Goal: Task Accomplishment & Management: Complete application form

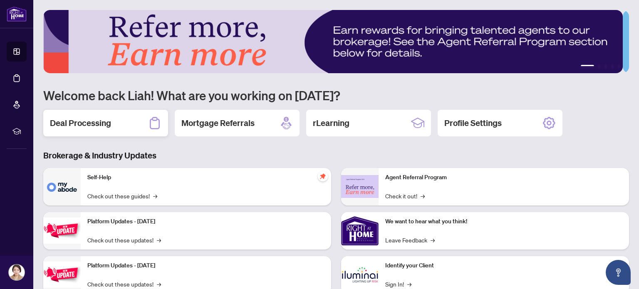
click at [86, 121] on h2 "Deal Processing" at bounding box center [80, 123] width 61 height 12
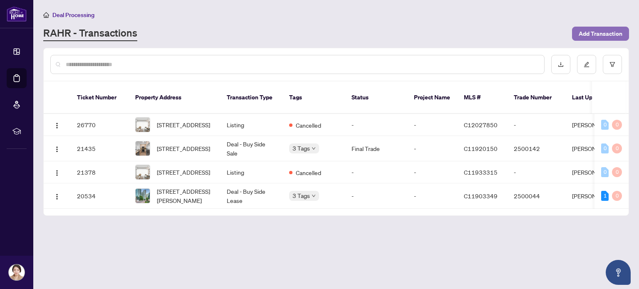
click at [590, 31] on span "Add Transaction" at bounding box center [600, 33] width 44 height 13
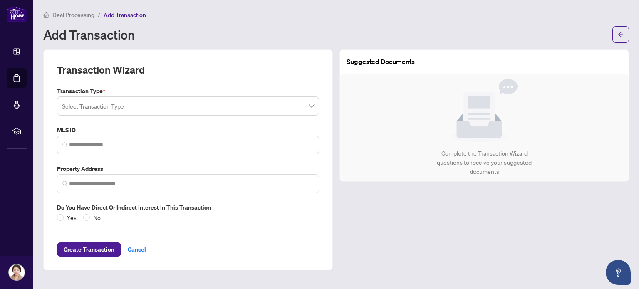
click at [101, 106] on input "search" at bounding box center [184, 107] width 244 height 18
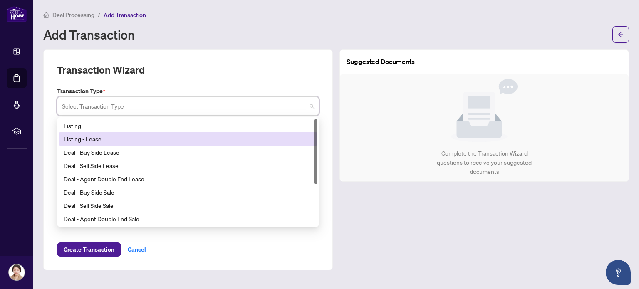
click at [110, 136] on div "Listing - Lease" at bounding box center [188, 138] width 249 height 9
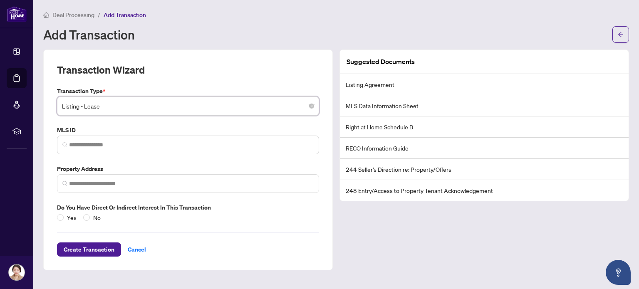
click at [124, 104] on span "Listing - Lease" at bounding box center [188, 106] width 252 height 16
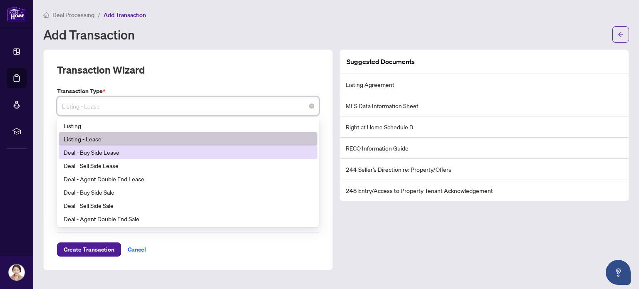
click at [117, 151] on div "Deal - Buy Side Lease" at bounding box center [188, 152] width 249 height 9
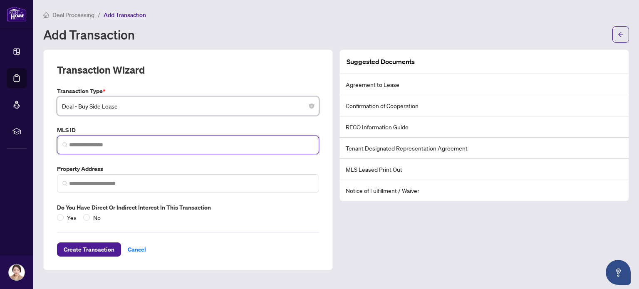
click at [111, 143] on input "search" at bounding box center [191, 145] width 244 height 9
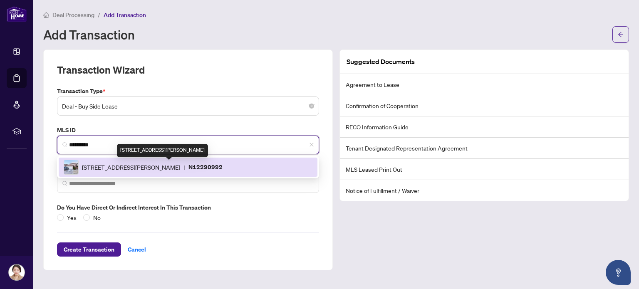
click at [180, 165] on span "[STREET_ADDRESS][PERSON_NAME]" at bounding box center [131, 167] width 98 height 9
type input "*********"
type input "**********"
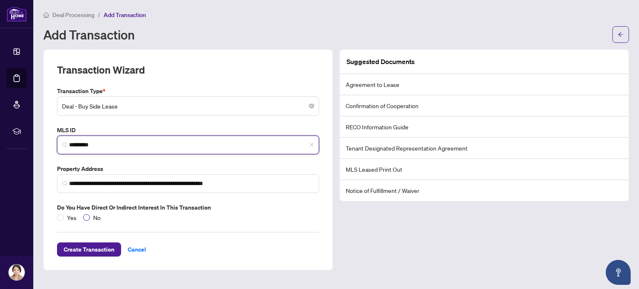
type input "*********"
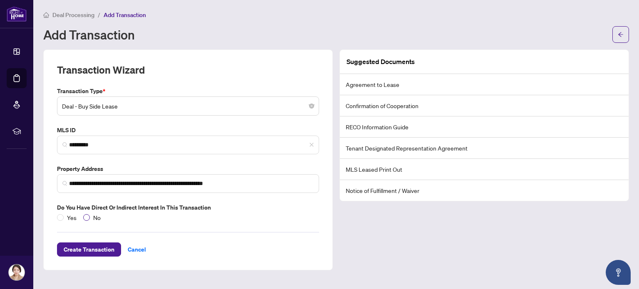
click at [90, 215] on span "No" at bounding box center [97, 217] width 14 height 9
click at [97, 249] on span "Create Transaction" at bounding box center [89, 249] width 51 height 13
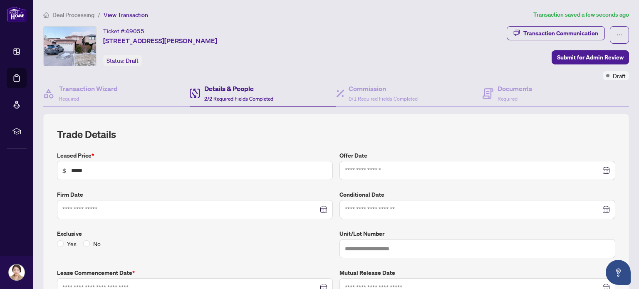
type input "**********"
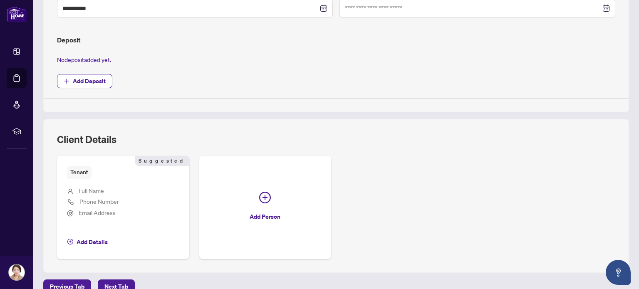
scroll to position [279, 0]
click at [94, 238] on span "Add Details" at bounding box center [92, 242] width 31 height 13
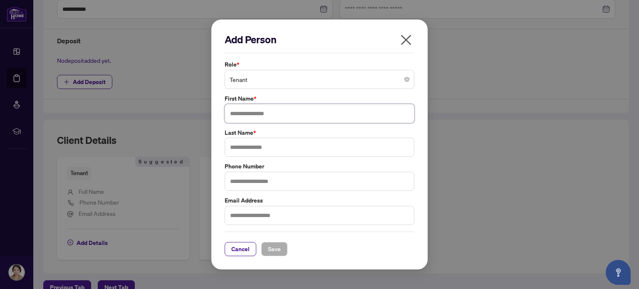
click at [240, 114] on input "text" at bounding box center [320, 113] width 190 height 19
click at [407, 43] on span "button" at bounding box center [405, 41] width 13 height 17
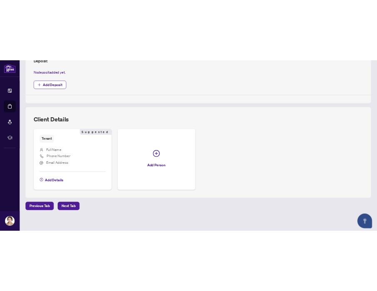
scroll to position [320, 0]
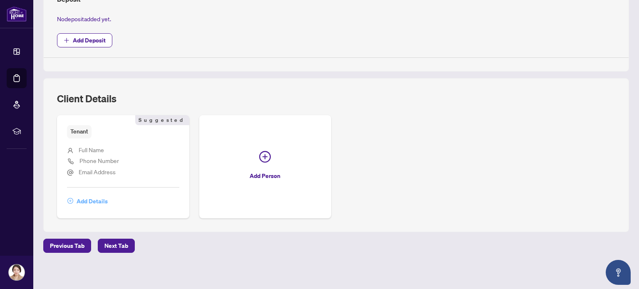
click at [101, 199] on span "Add Details" at bounding box center [92, 201] width 31 height 13
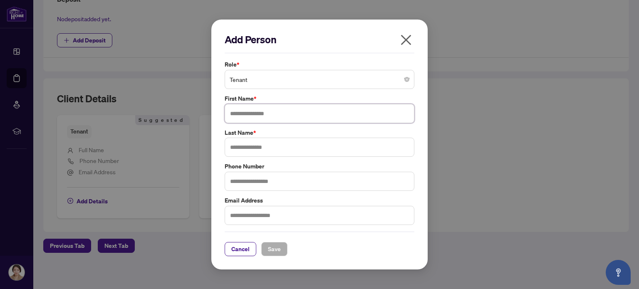
click at [247, 115] on input "text" at bounding box center [320, 113] width 190 height 19
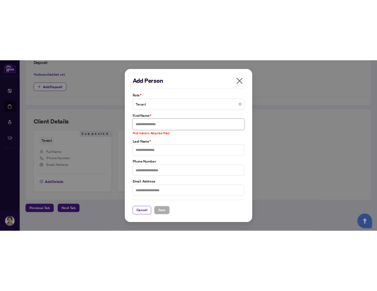
scroll to position [306, 0]
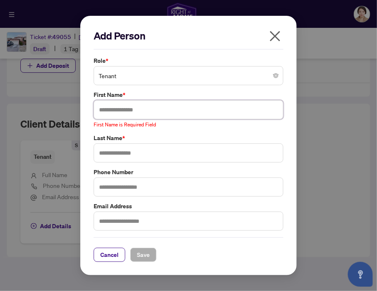
click at [119, 110] on input "text" at bounding box center [189, 109] width 190 height 19
type input "*"
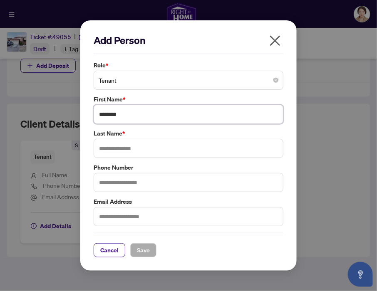
type input "********"
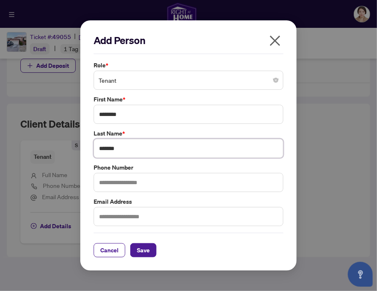
type input "*******"
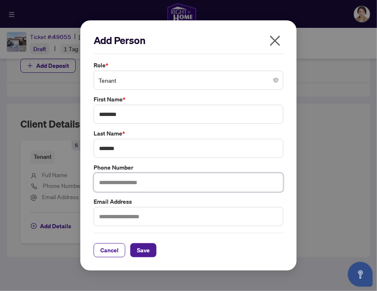
click at [185, 185] on input "text" at bounding box center [189, 182] width 190 height 19
click at [155, 245] on button "Save" at bounding box center [143, 250] width 26 height 14
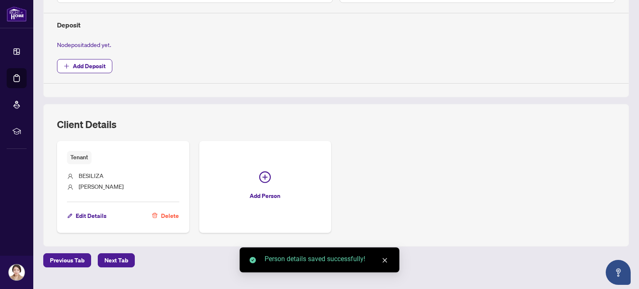
scroll to position [282, 0]
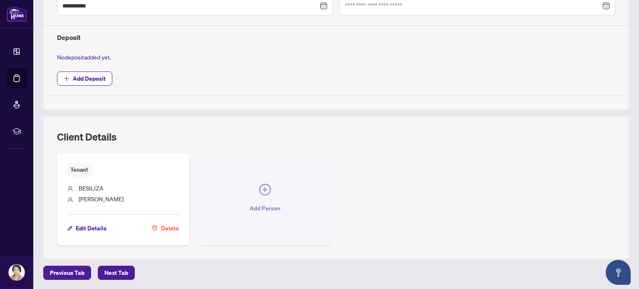
click at [262, 192] on icon "plus-circle" at bounding box center [265, 190] width 12 height 12
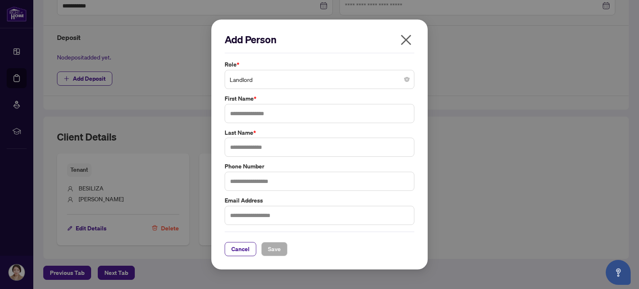
click at [259, 79] on span "Landlord" at bounding box center [320, 80] width 180 height 16
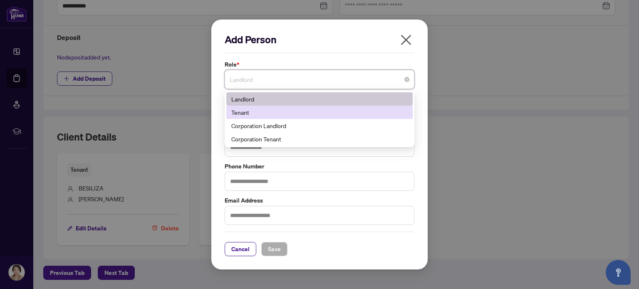
click at [249, 109] on div "Tenant" at bounding box center [319, 112] width 176 height 9
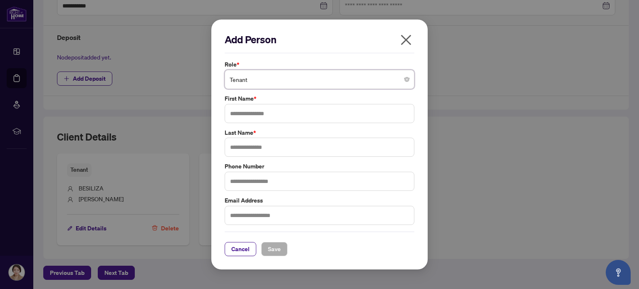
click at [254, 84] on span "Tenant" at bounding box center [320, 80] width 180 height 16
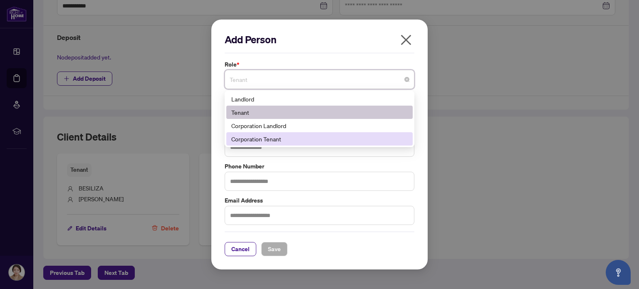
click at [249, 138] on div "Corporation Tenant" at bounding box center [319, 138] width 176 height 9
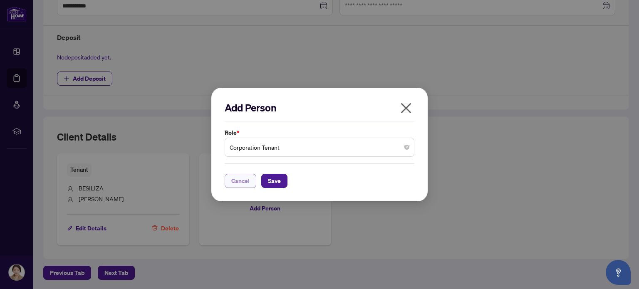
click at [251, 180] on button "Cancel" at bounding box center [241, 181] width 32 height 14
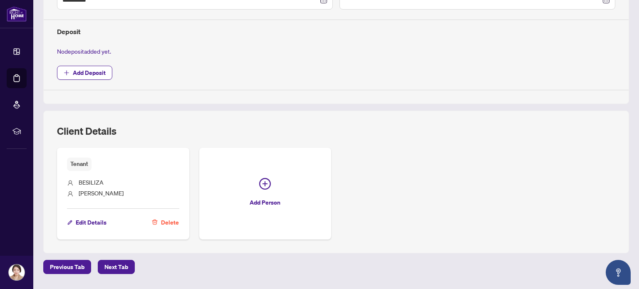
scroll to position [308, 0]
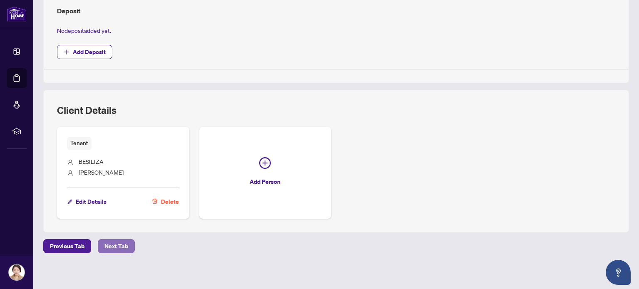
click at [120, 239] on span "Next Tab" at bounding box center [116, 245] width 24 height 13
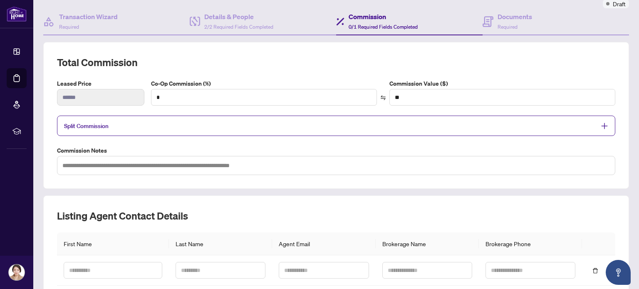
scroll to position [83, 0]
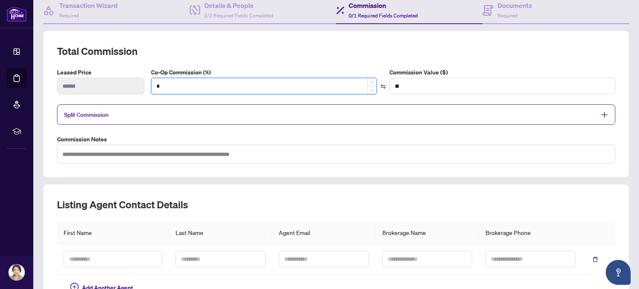
click at [183, 79] on input "*" at bounding box center [263, 86] width 225 height 16
type input "*"
type input "***"
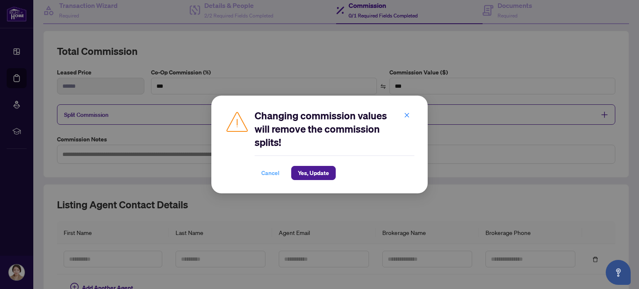
click at [268, 173] on span "Cancel" at bounding box center [270, 172] width 18 height 13
type input "*"
type input "**"
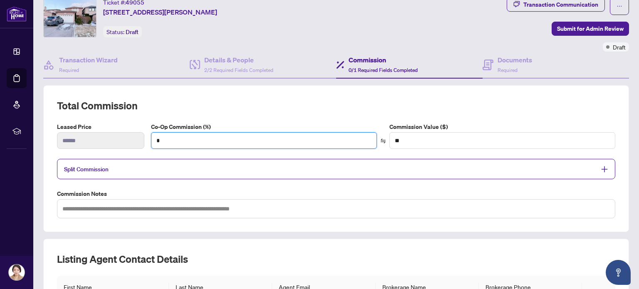
scroll to position [166, 0]
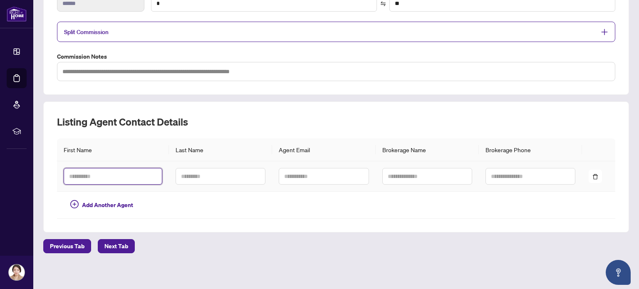
click at [100, 168] on input "text" at bounding box center [113, 176] width 99 height 17
type input "******"
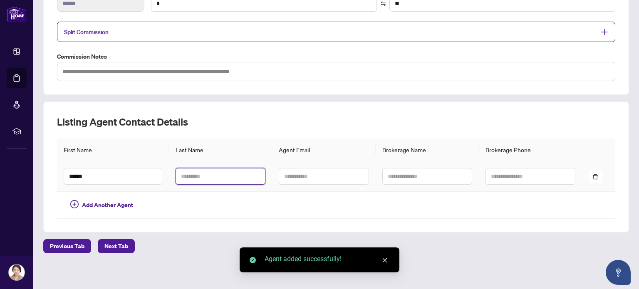
click at [190, 175] on input "text" at bounding box center [220, 176] width 90 height 17
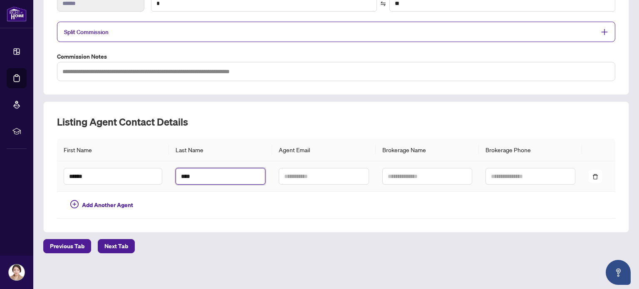
type input "****"
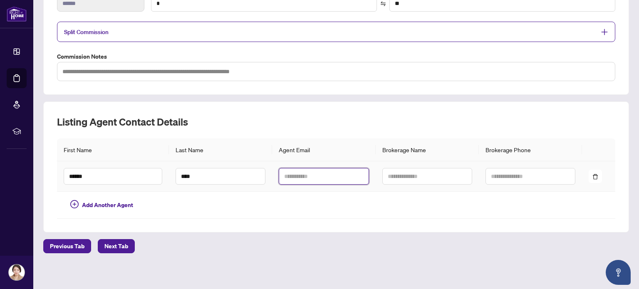
click at [306, 175] on input "text" at bounding box center [324, 176] width 90 height 17
type input "**********"
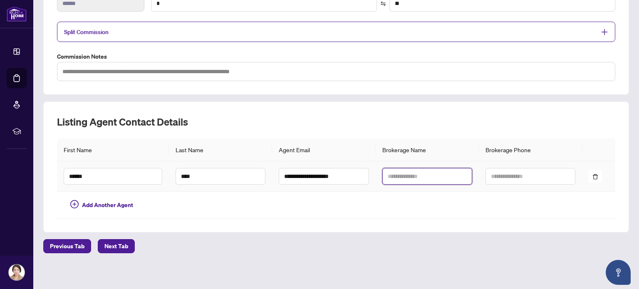
click at [396, 178] on input "text" at bounding box center [427, 176] width 90 height 17
click at [405, 176] on input "***" at bounding box center [427, 176] width 90 height 17
click at [405, 176] on input "**" at bounding box center [427, 176] width 90 height 17
type input "**********"
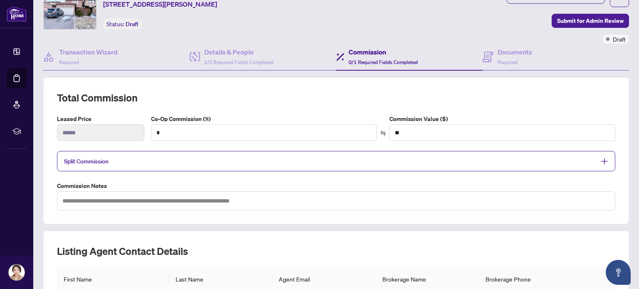
scroll to position [0, 0]
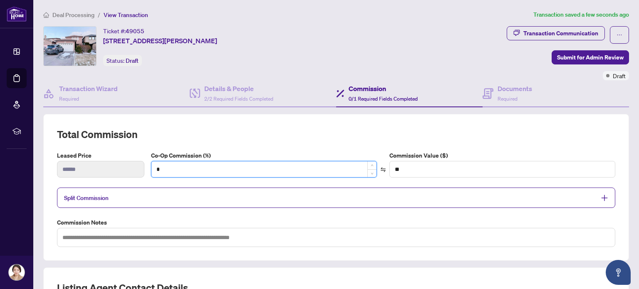
click at [200, 169] on input "*" at bounding box center [263, 169] width 225 height 16
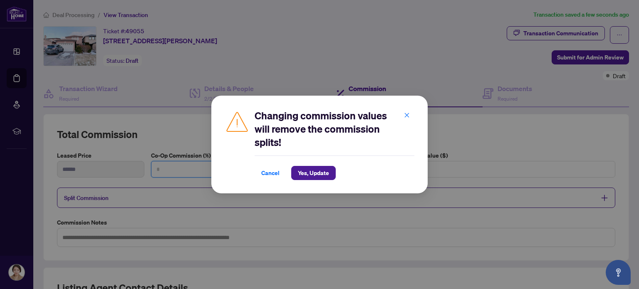
type input "*"
type input "***"
click at [409, 115] on icon "close" at bounding box center [407, 115] width 6 height 6
type input "*"
type input "**"
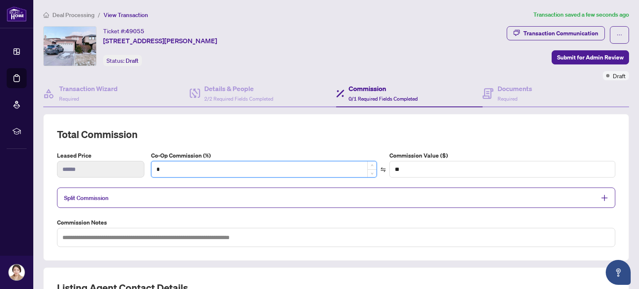
click at [180, 166] on input "*" at bounding box center [263, 169] width 225 height 16
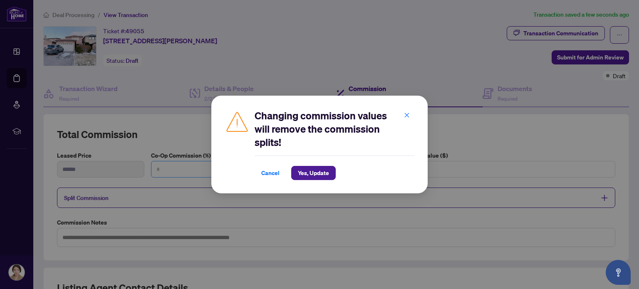
type input "*"
click at [306, 167] on span "Yes, Update" at bounding box center [313, 172] width 31 height 13
click at [191, 170] on div "Changing commission values will remove the commission splits! Cancel Yes, Updat…" at bounding box center [319, 144] width 639 height 289
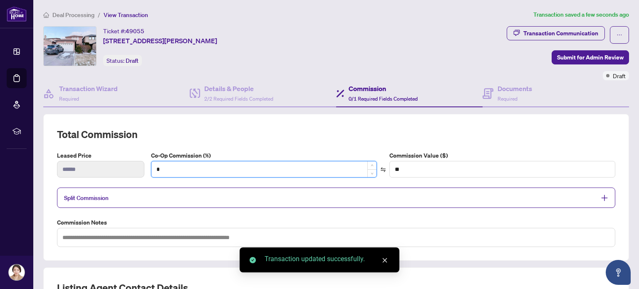
click at [202, 169] on input "*" at bounding box center [263, 169] width 225 height 16
type input "*"
type input "***"
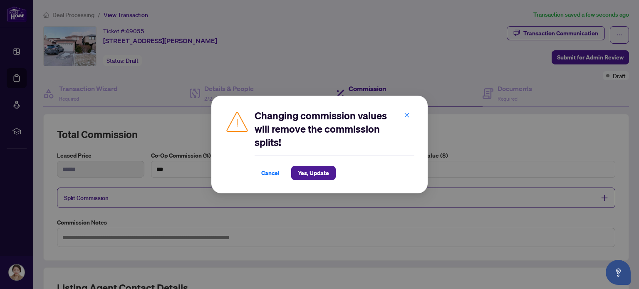
click at [294, 118] on h2 "Changing commission values will remove the commission splits!" at bounding box center [334, 129] width 160 height 40
click at [322, 169] on span "Yes, Update" at bounding box center [313, 172] width 31 height 13
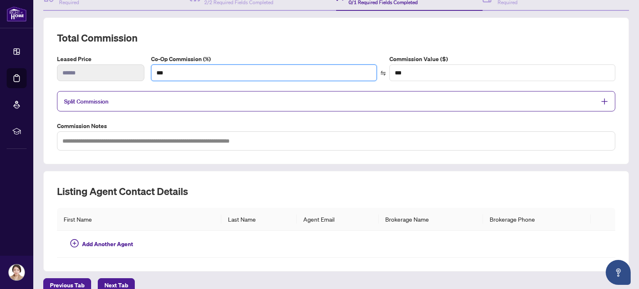
scroll to position [94, 0]
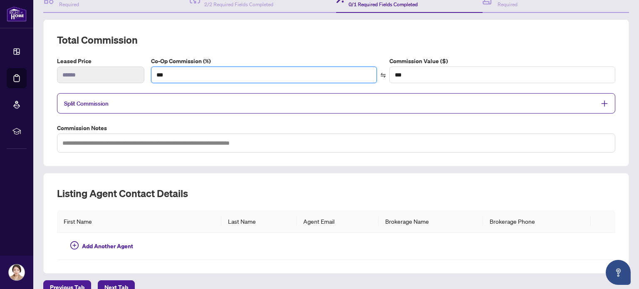
click at [126, 72] on div "Leased Price ****** Co-Op Commission (%) *** Commission Value ($) ***" at bounding box center [336, 73] width 565 height 33
type input "*"
type input "**"
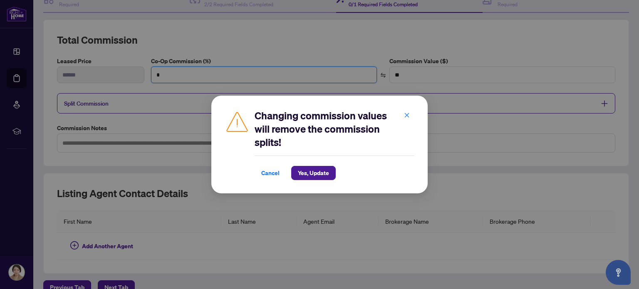
type input "*"
drag, startPoint x: 318, startPoint y: 173, endPoint x: 205, endPoint y: 204, distance: 117.1
click at [318, 173] on span "Yes, Update" at bounding box center [313, 172] width 31 height 13
click at [117, 281] on div "Changing commission values will remove the commission splits! Cancel Yes, Updat…" at bounding box center [319, 144] width 639 height 289
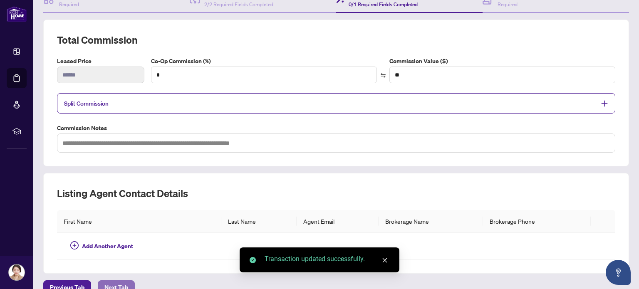
click at [123, 282] on span "Next Tab" at bounding box center [116, 287] width 24 height 13
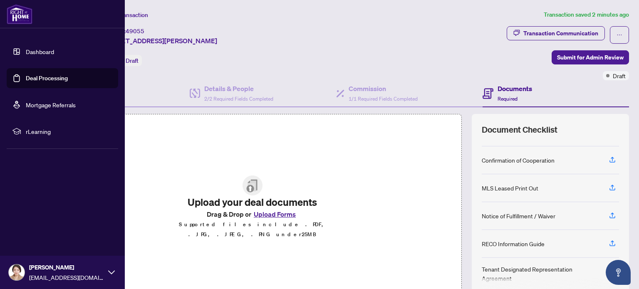
click at [44, 75] on link "Deal Processing" at bounding box center [47, 77] width 42 height 7
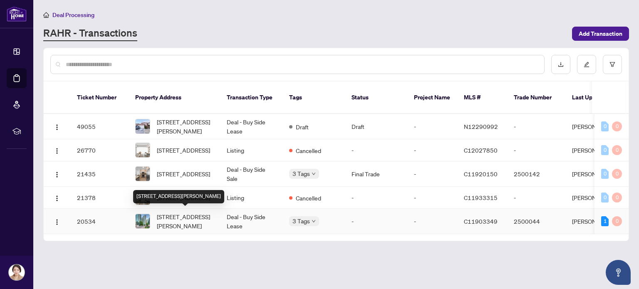
click at [165, 212] on span "[STREET_ADDRESS][PERSON_NAME]" at bounding box center [185, 221] width 57 height 18
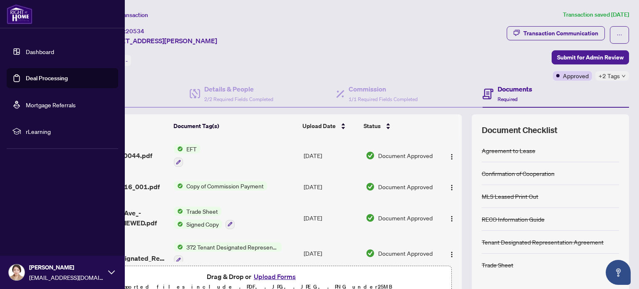
click at [49, 50] on link "Dashboard" at bounding box center [40, 51] width 28 height 7
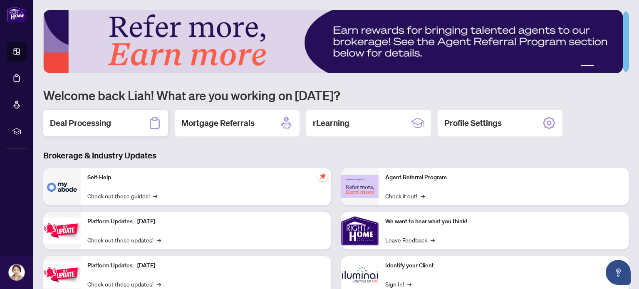
click at [104, 119] on h2 "Deal Processing" at bounding box center [80, 123] width 61 height 12
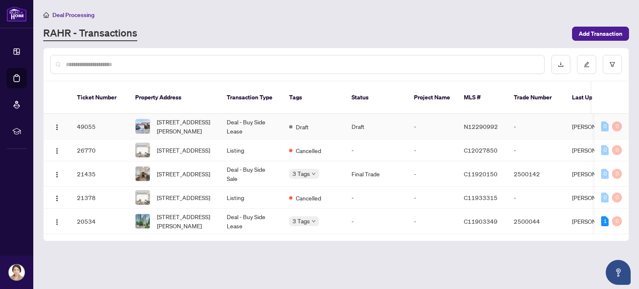
click at [140, 119] on img at bounding box center [143, 126] width 14 height 14
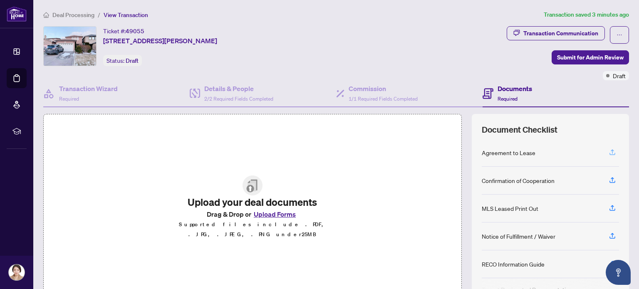
click at [608, 148] on icon "button" at bounding box center [611, 151] width 7 height 7
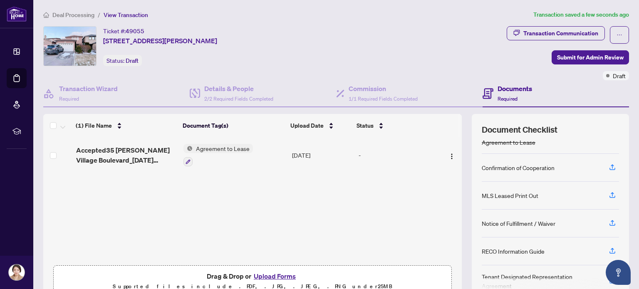
scroll to position [16, 0]
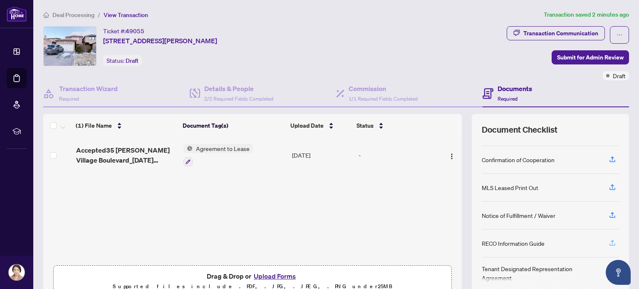
click at [609, 240] on icon "button" at bounding box center [611, 242] width 7 height 7
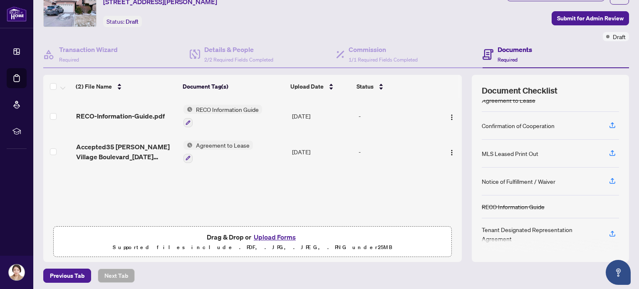
scroll to position [42, 0]
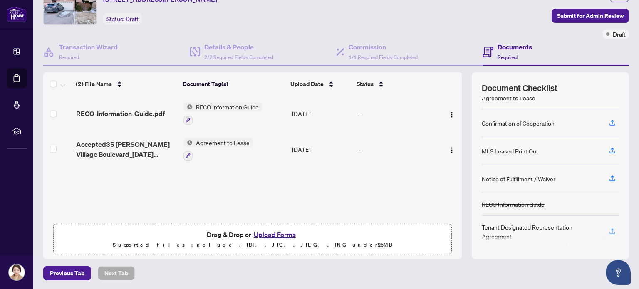
click at [609, 228] on icon "button" at bounding box center [611, 230] width 7 height 7
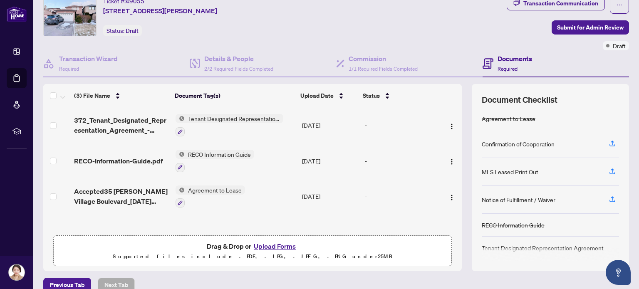
scroll to position [29, 0]
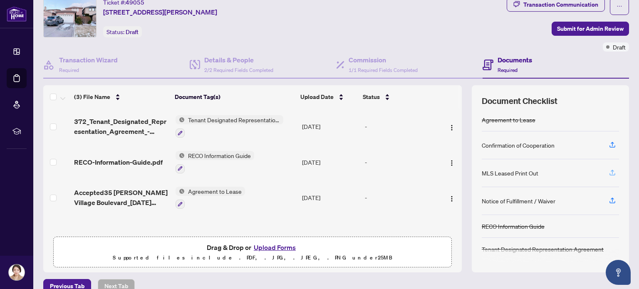
click at [608, 171] on icon "button" at bounding box center [611, 172] width 7 height 7
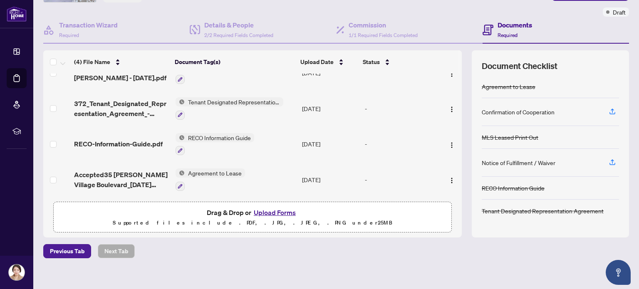
scroll to position [70, 0]
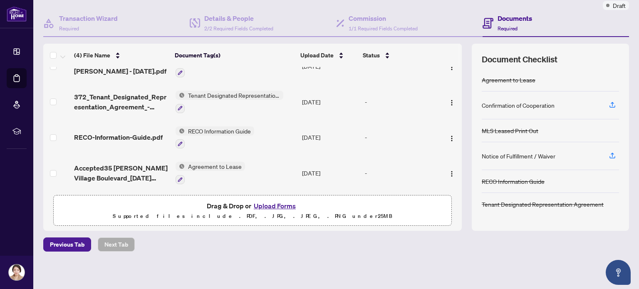
click at [280, 203] on button "Upload Forms" at bounding box center [274, 205] width 47 height 11
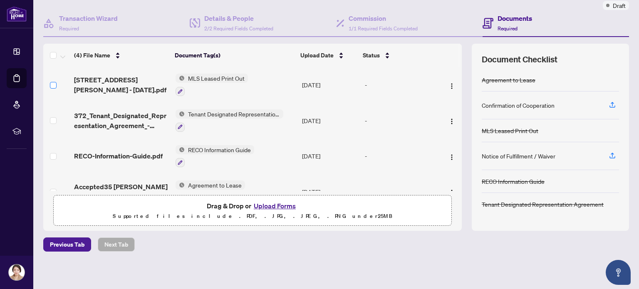
click at [54, 87] on label at bounding box center [53, 85] width 7 height 9
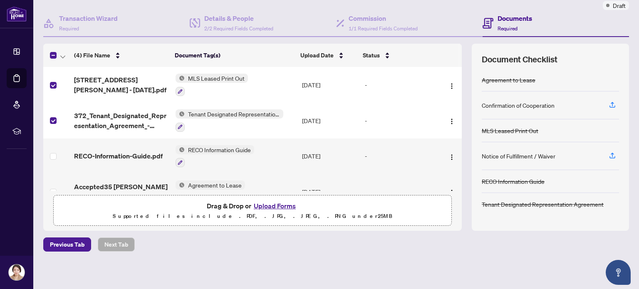
click at [57, 51] on div at bounding box center [58, 55] width 17 height 10
click at [48, 52] on th at bounding box center [56, 55] width 27 height 23
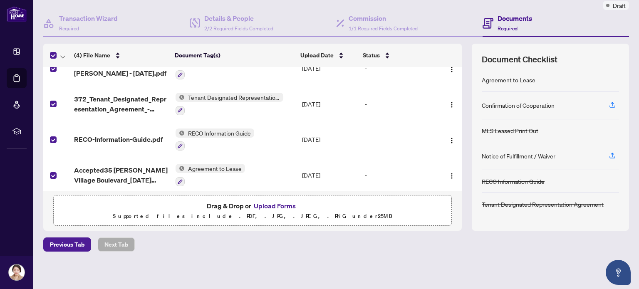
scroll to position [19, 0]
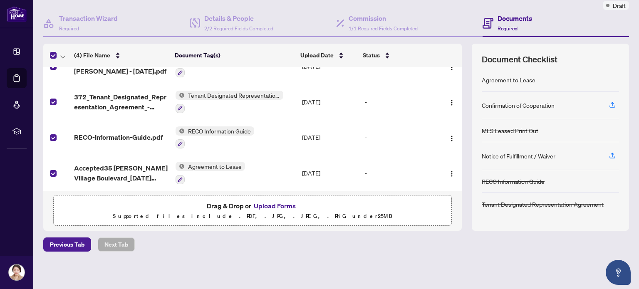
click at [276, 201] on button "Upload Forms" at bounding box center [274, 205] width 47 height 11
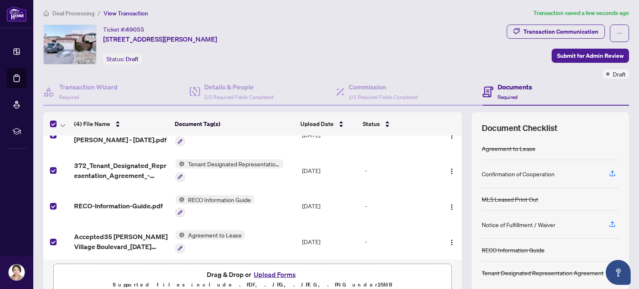
scroll to position [0, 0]
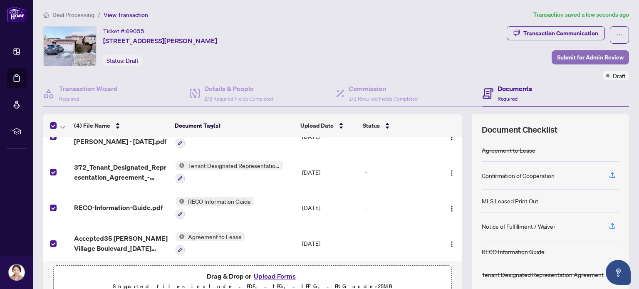
click at [575, 56] on span "Submit for Admin Review" at bounding box center [590, 57] width 67 height 13
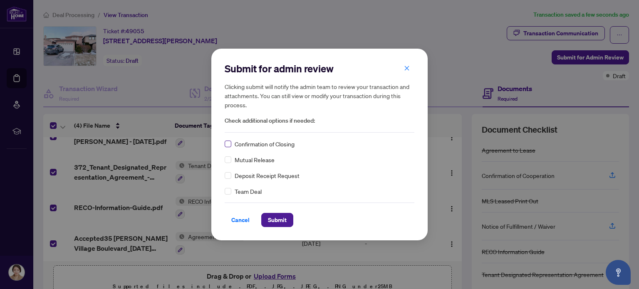
click at [229, 139] on label at bounding box center [228, 143] width 7 height 9
click at [240, 219] on span "Cancel" at bounding box center [240, 219] width 18 height 13
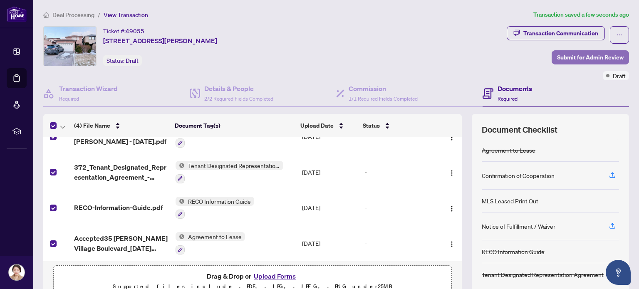
click at [582, 58] on span "Submit for Admin Review" at bounding box center [590, 57] width 67 height 13
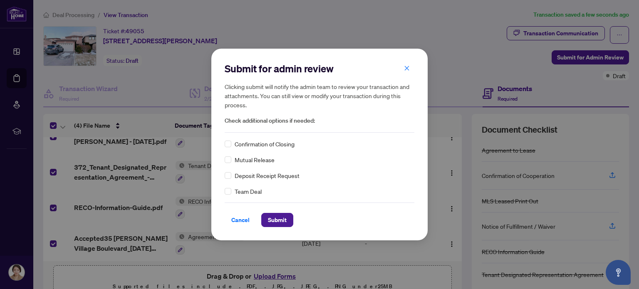
click at [243, 141] on span "Confirmation of Closing" at bounding box center [264, 143] width 60 height 9
click at [280, 219] on span "Submit" at bounding box center [277, 219] width 19 height 13
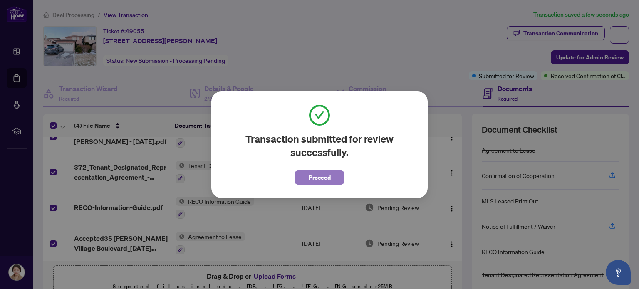
click at [314, 175] on span "Proceed" at bounding box center [319, 177] width 22 height 13
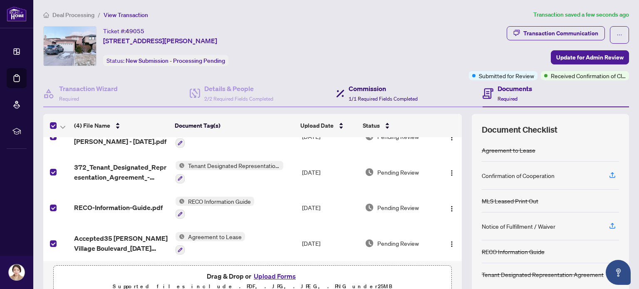
click at [363, 91] on h4 "Commission" at bounding box center [382, 89] width 69 height 10
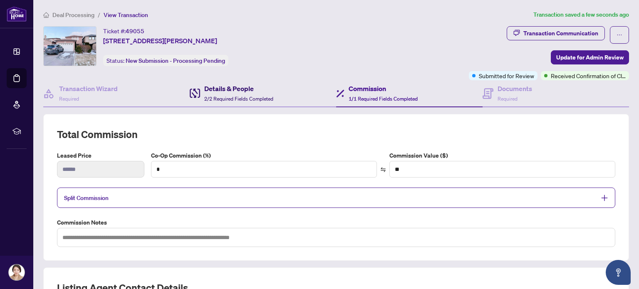
click at [242, 86] on h4 "Details & People" at bounding box center [238, 89] width 69 height 10
